Goal: Information Seeking & Learning: Learn about a topic

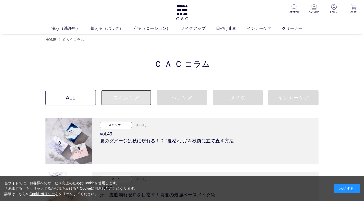
click at [124, 98] on link "スキンケア" at bounding box center [126, 97] width 50 height 15
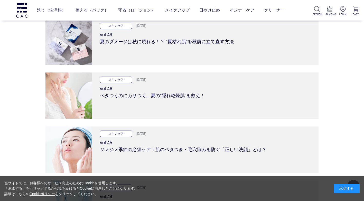
scroll to position [77, 0]
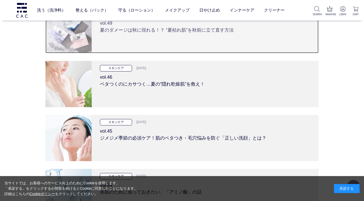
click at [126, 30] on h3 "vol.49 夏のダメージは秋に現れる！？ “夏枯れ肌”を秋前に立て直す方法" at bounding box center [205, 25] width 210 height 16
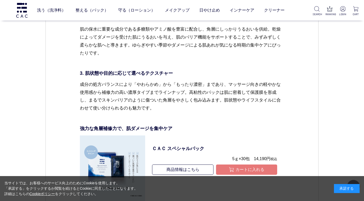
scroll to position [1796, 0]
